Goal: Task Accomplishment & Management: Use online tool/utility

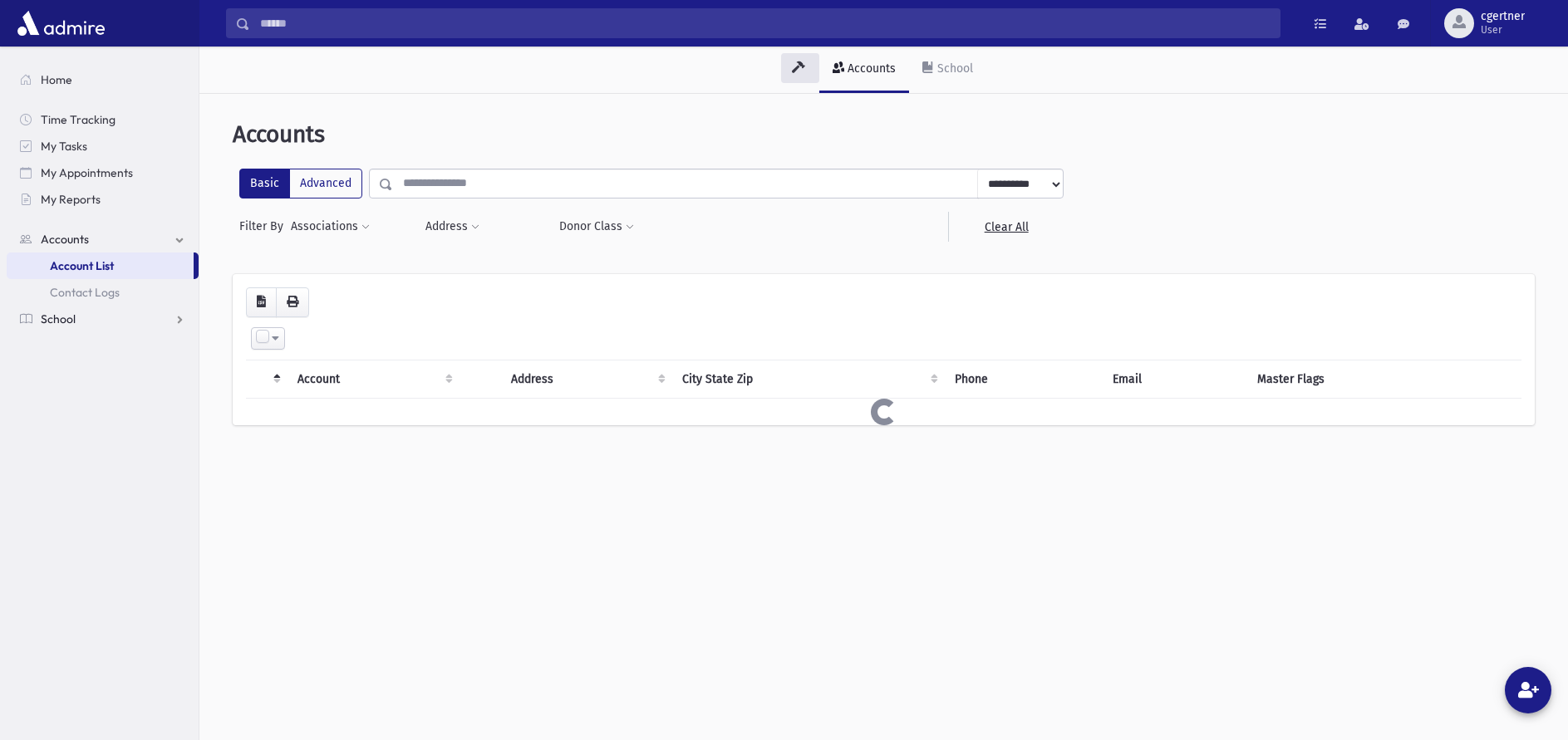
drag, startPoint x: 64, startPoint y: 314, endPoint x: 69, endPoint y: 330, distance: 16.6
click at [65, 314] on span "School" at bounding box center [58, 319] width 35 height 15
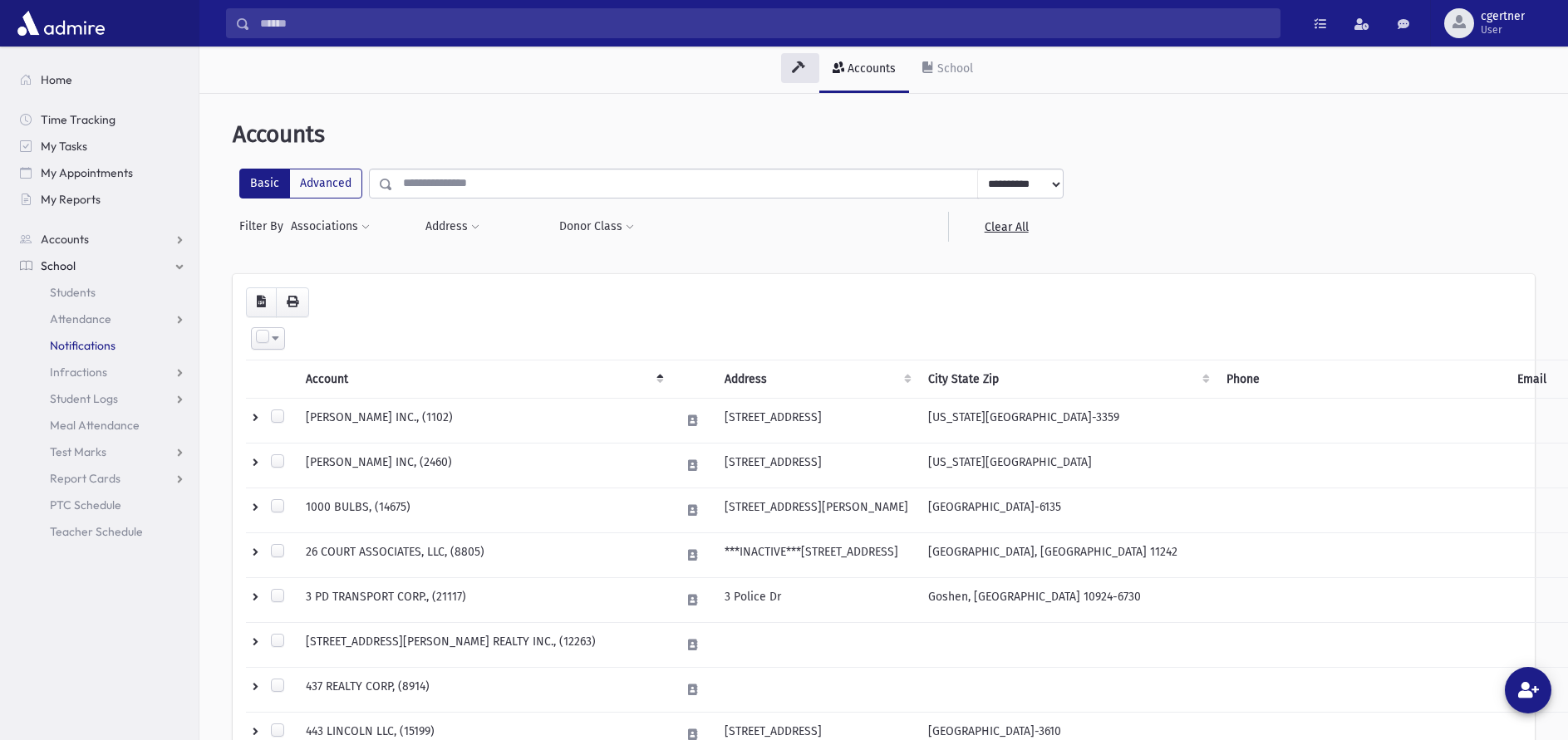
click at [74, 344] on span "Notifications" at bounding box center [83, 345] width 66 height 15
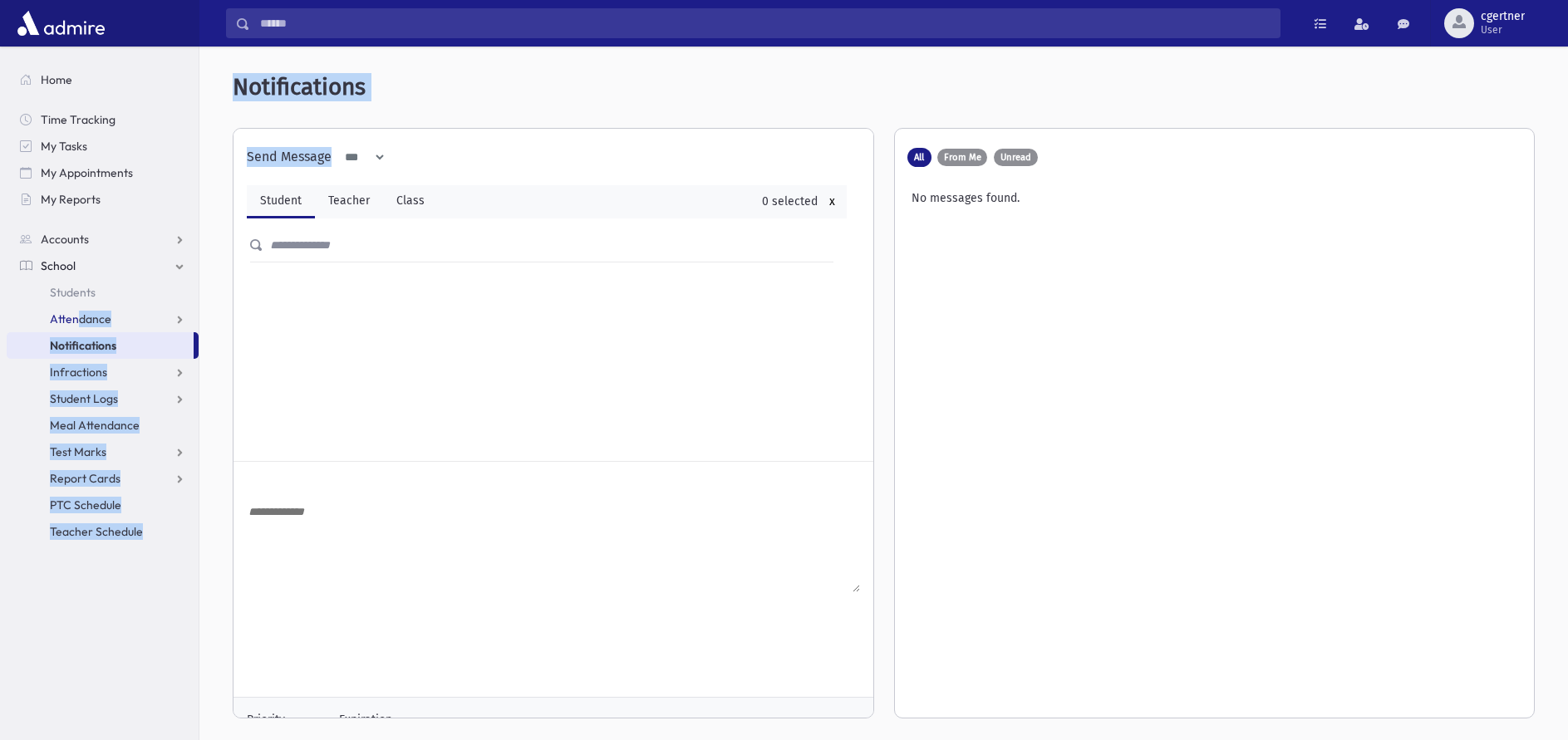
click at [72, 324] on span "Attendance" at bounding box center [80, 319] width 61 height 15
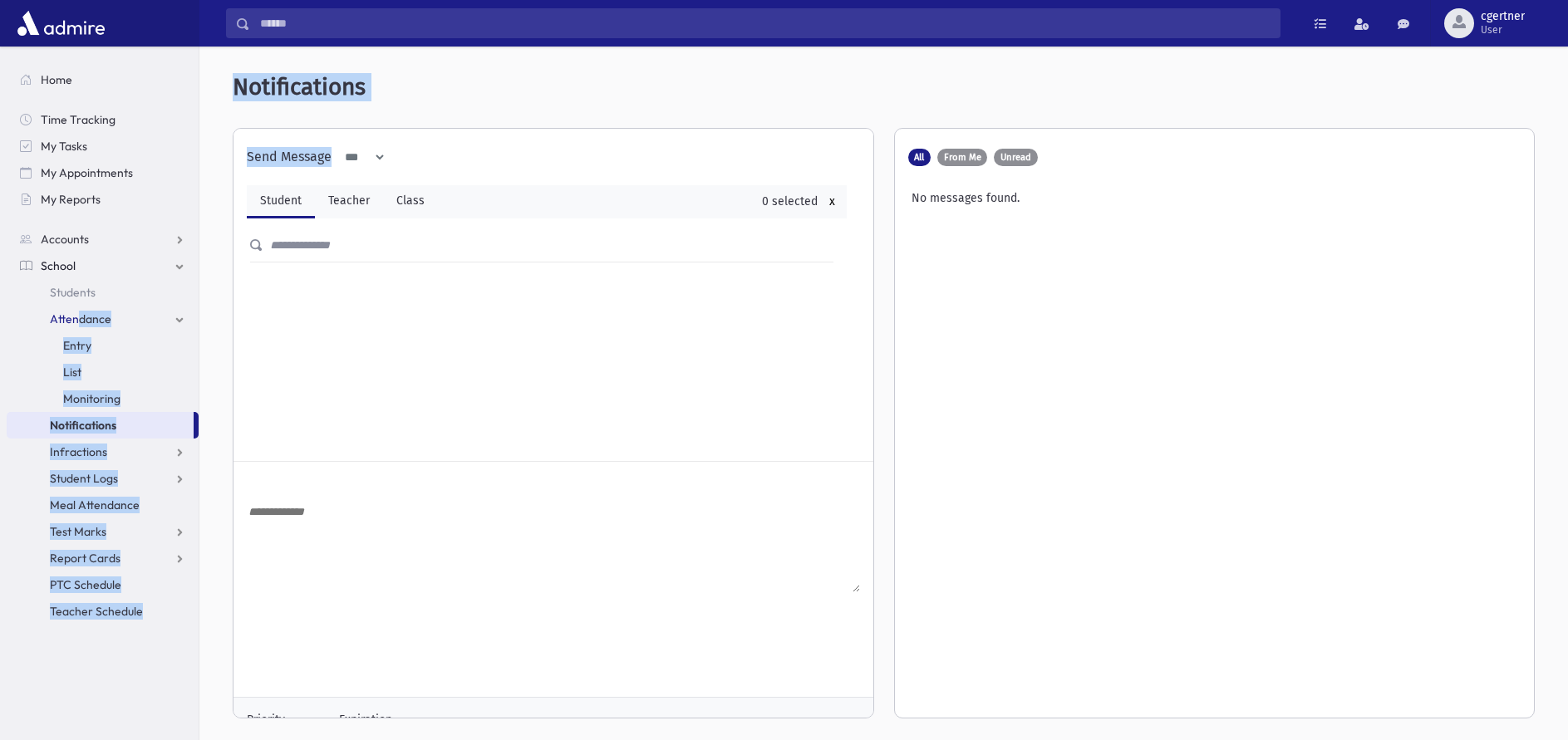
click at [76, 342] on span "Entry" at bounding box center [77, 345] width 28 height 15
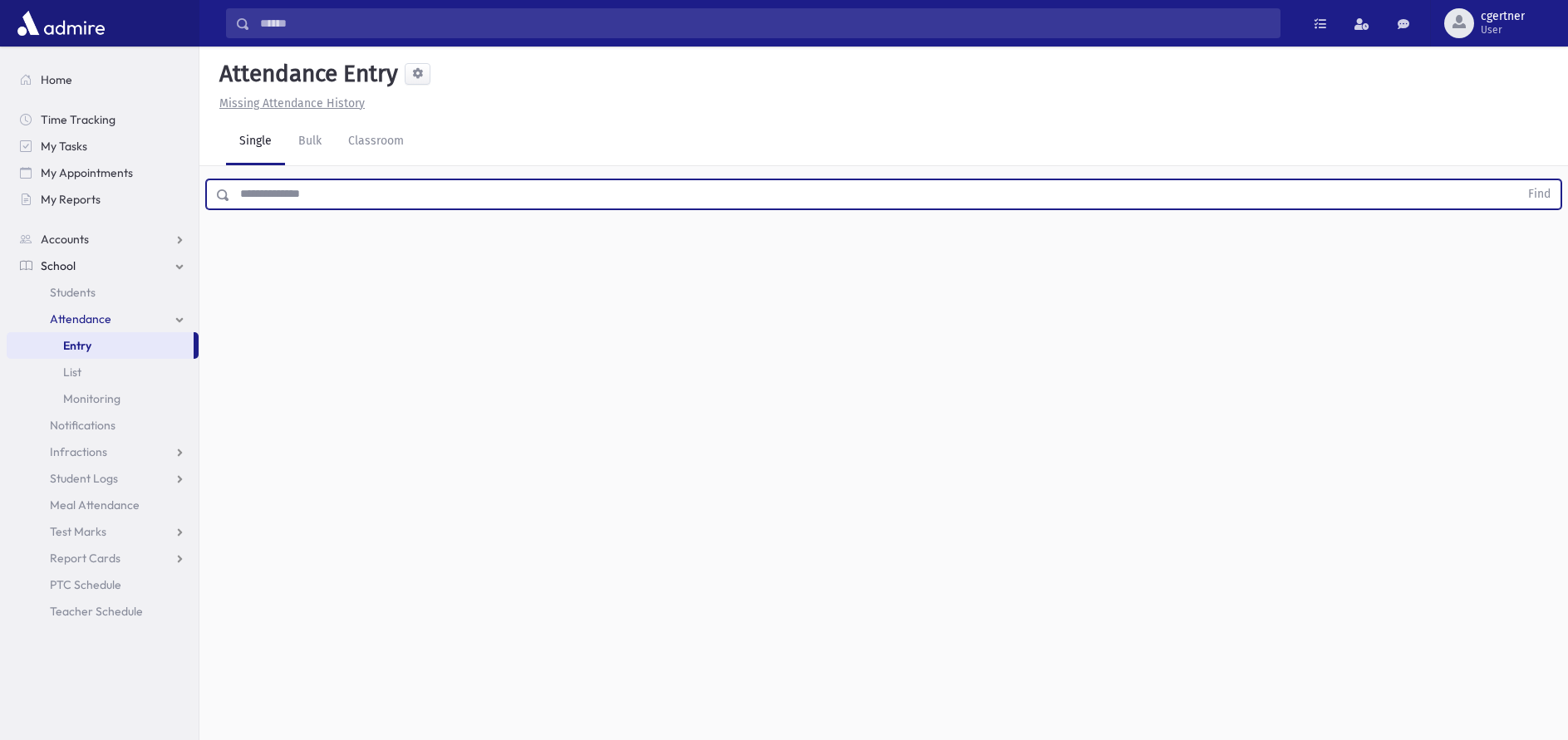
click at [336, 195] on input "text" at bounding box center [874, 195] width 1289 height 30
click at [1518, 180] on button "Find" at bounding box center [1539, 194] width 42 height 28
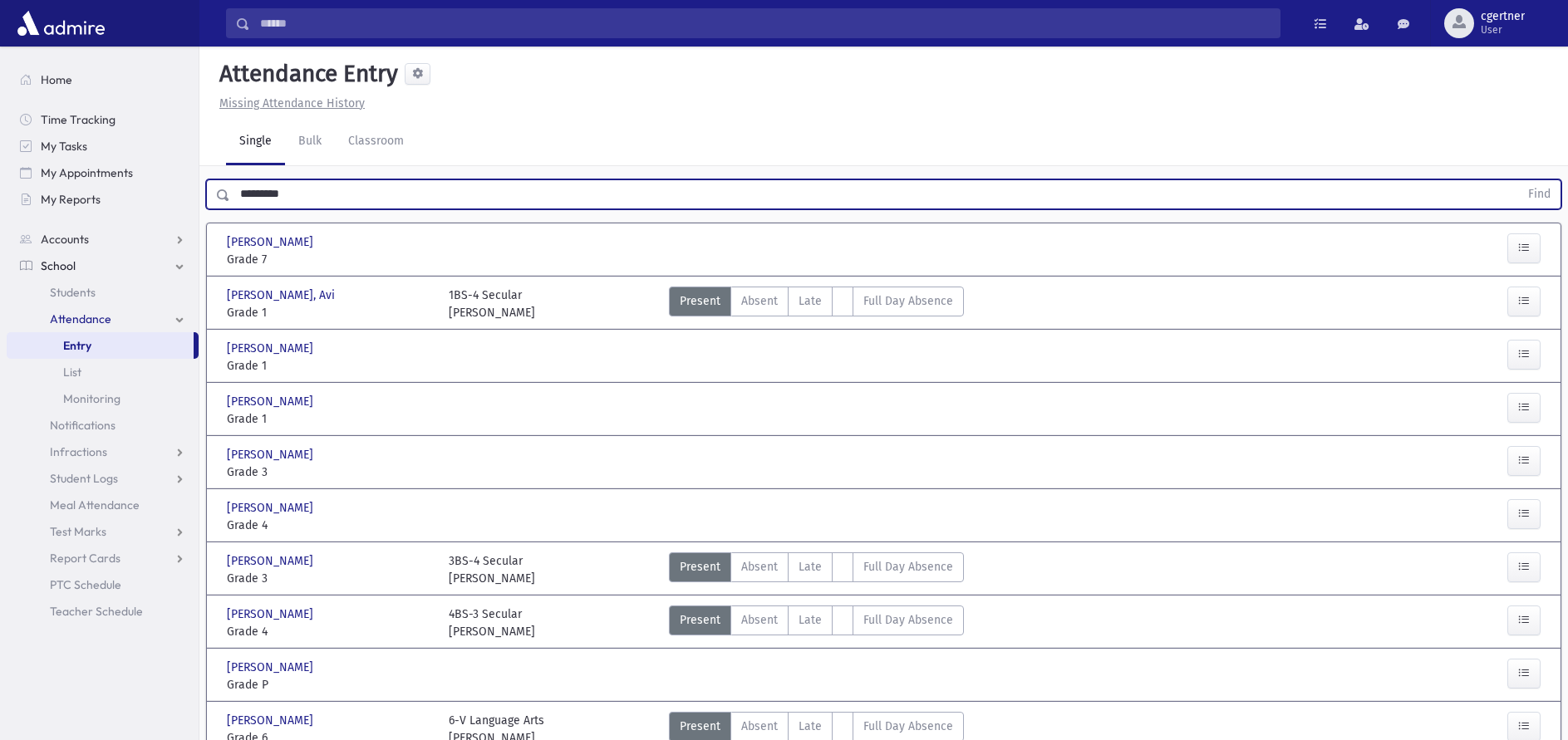
drag, startPoint x: 293, startPoint y: 194, endPoint x: 116, endPoint y: 178, distance: 177.7
click at [230, 180] on input "*********" at bounding box center [874, 195] width 1289 height 30
type input "********"
click at [1518, 180] on button "Find" at bounding box center [1539, 194] width 42 height 28
